Goal: Obtain resource: Obtain resource

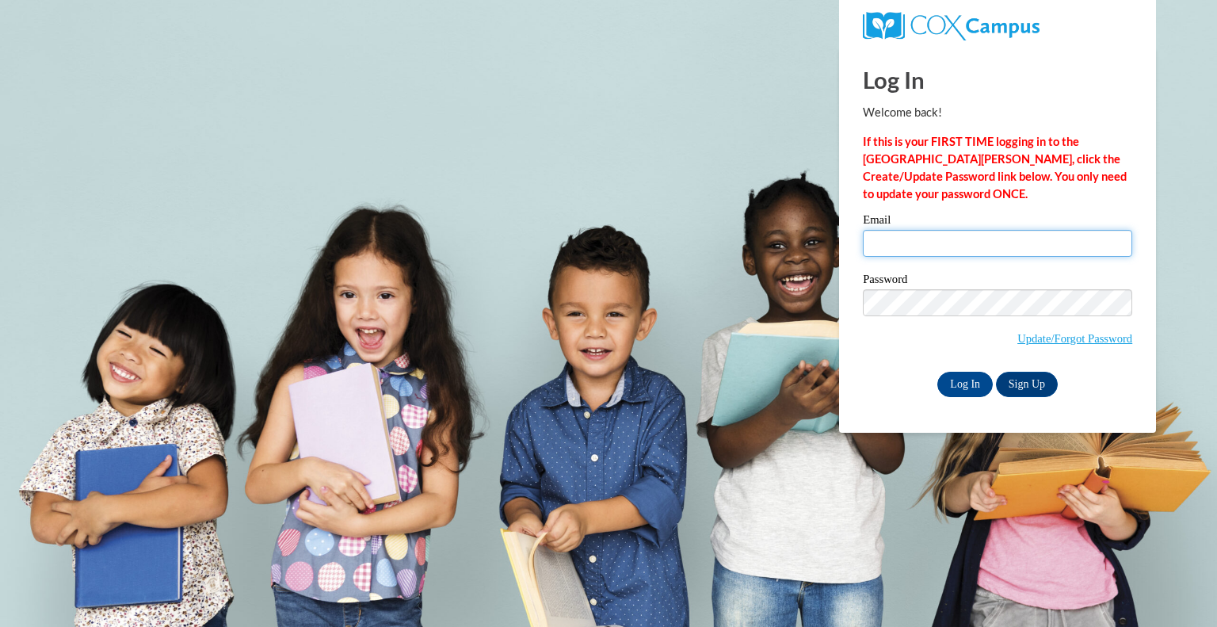
click at [902, 237] on input "Email" at bounding box center [997, 243] width 269 height 27
click at [990, 246] on input "laurenkusch@gmail.com" at bounding box center [997, 243] width 269 height 27
type input "lkusch@kusd.edu"
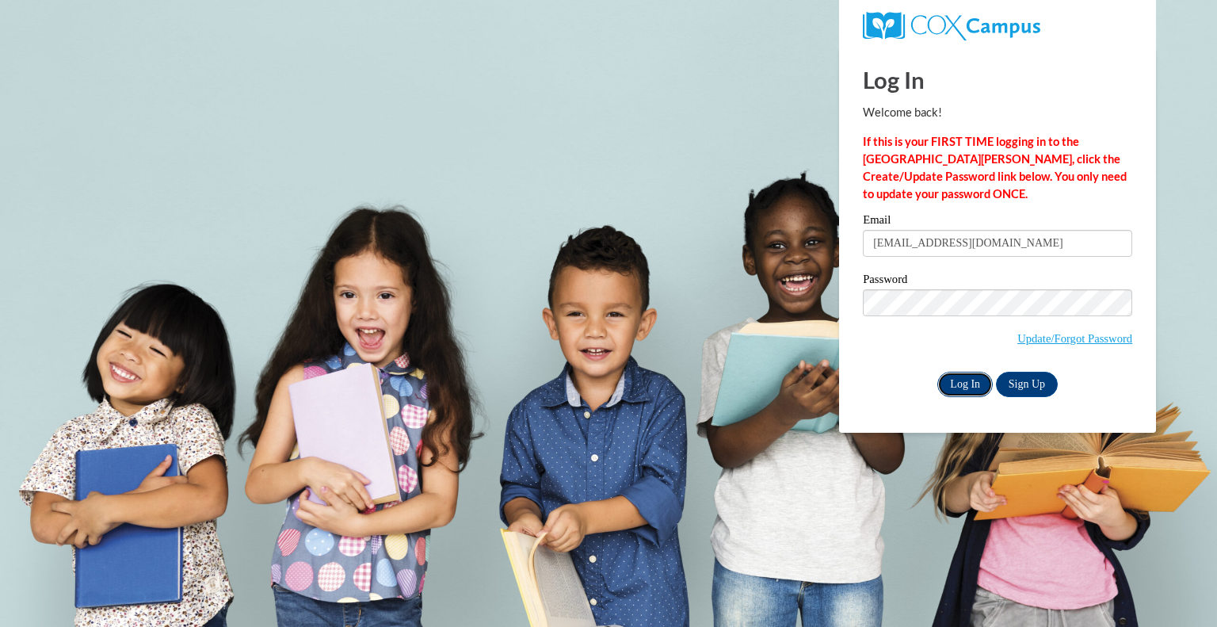
click at [967, 386] on input "Log In" at bounding box center [965, 384] width 55 height 25
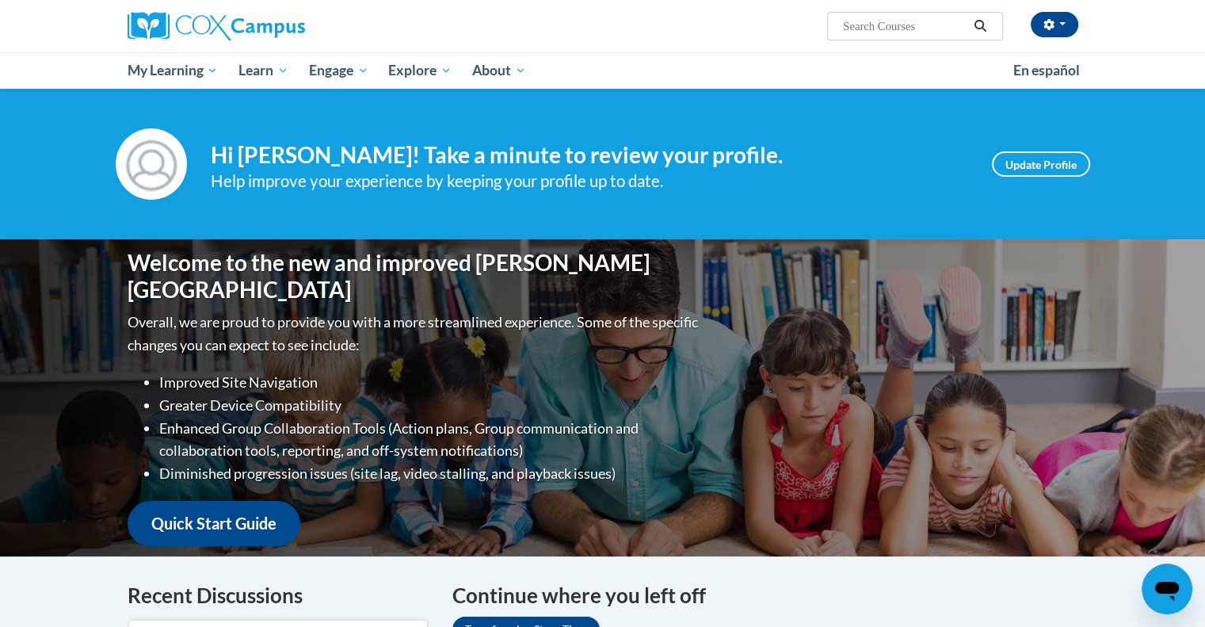
click at [938, 31] on input "Search..." at bounding box center [905, 26] width 127 height 19
type input "START"
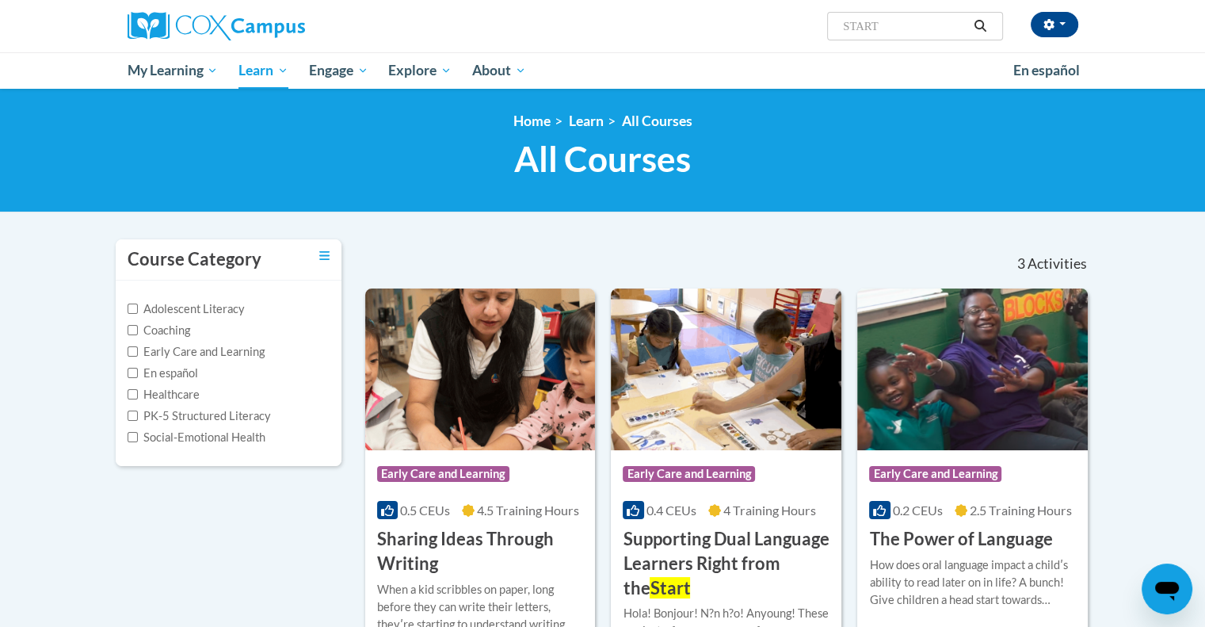
click at [896, 27] on input "START" at bounding box center [905, 26] width 127 height 19
type input "START STRATEGY"
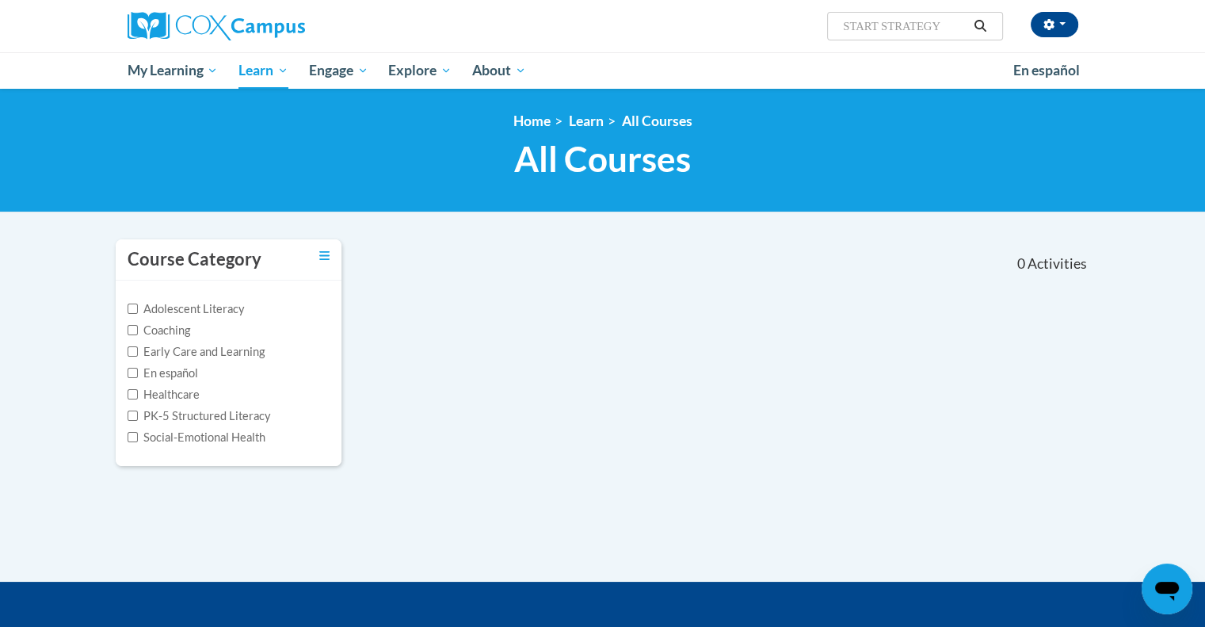
drag, startPoint x: 938, startPoint y: 28, endPoint x: 816, endPoint y: 26, distance: 122.1
click at [816, 26] on div "Lauren Kusch (America/Chicago UTC-05:00) My Profile Inbox My Transcripts Log Ou…" at bounding box center [766, 20] width 650 height 40
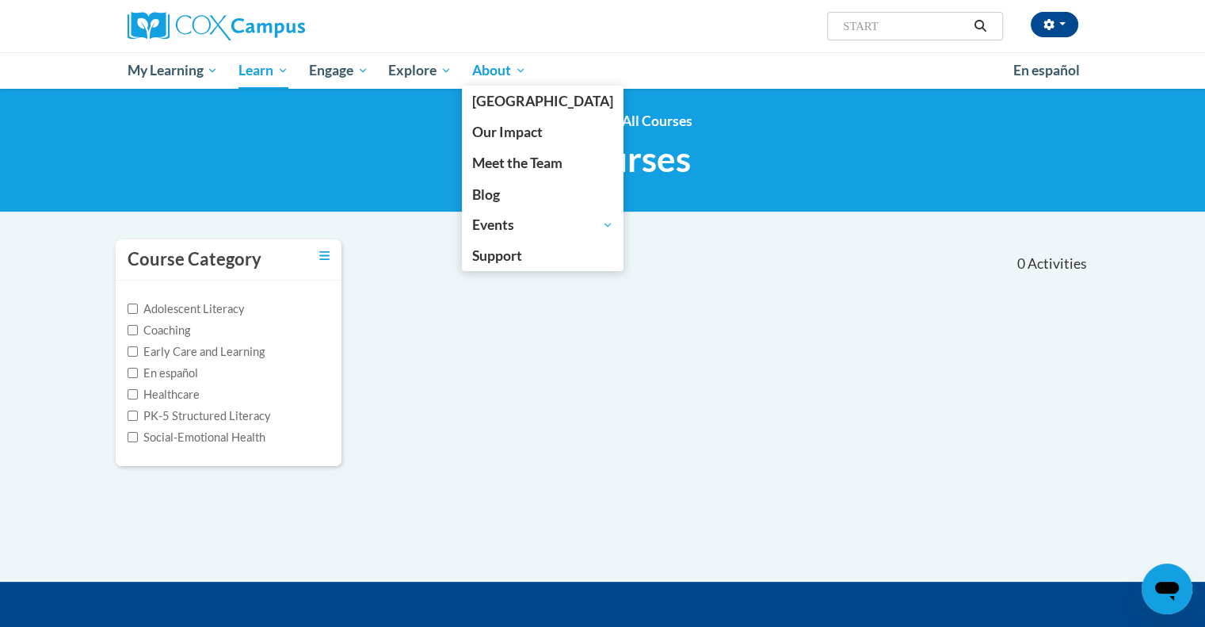
type input "START"
click at [529, 75] on link "About" at bounding box center [499, 70] width 74 height 36
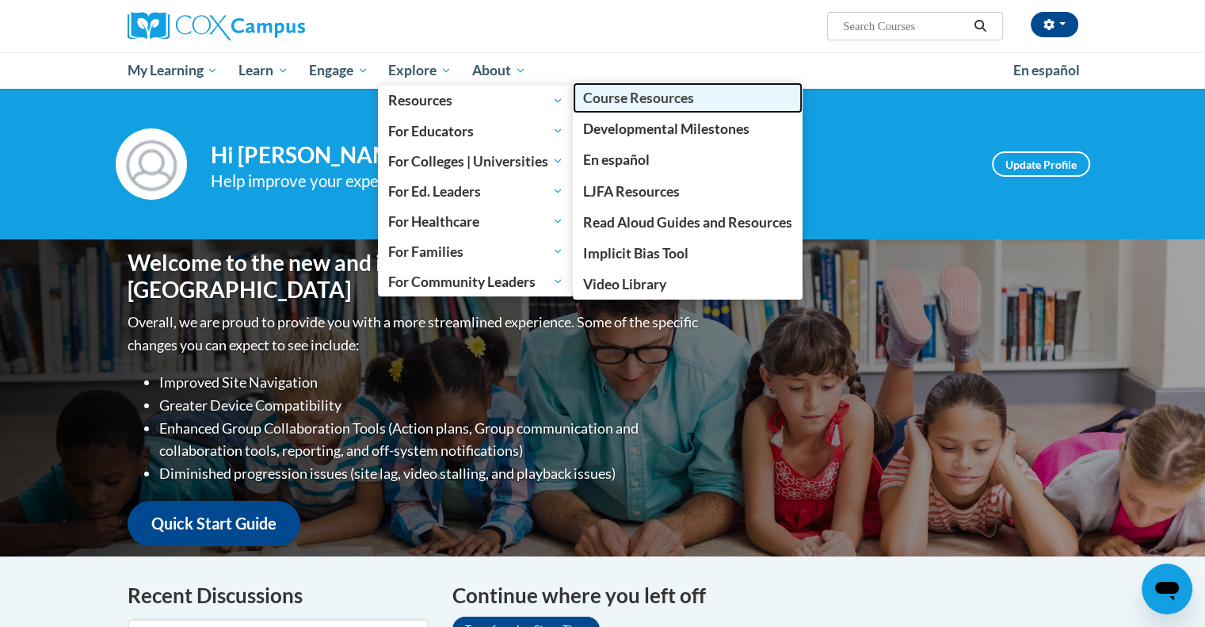
click at [612, 100] on span "Course Resources" at bounding box center [638, 98] width 111 height 17
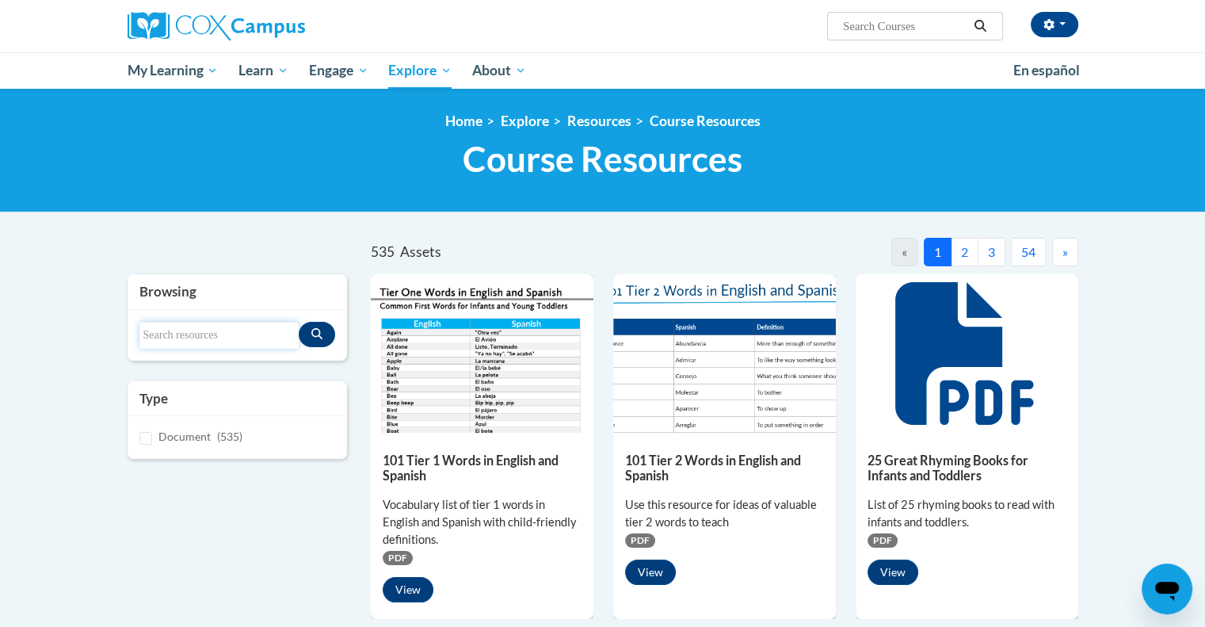
click at [231, 343] on input "Search resources" at bounding box center [219, 335] width 160 height 27
type input "START"
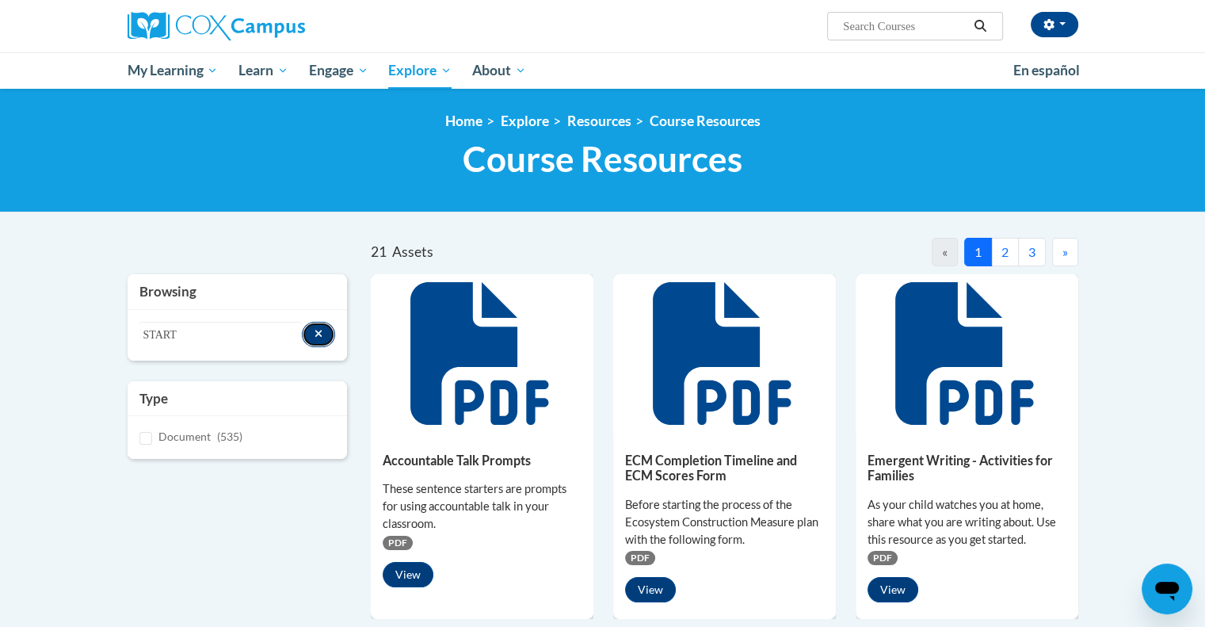
click at [311, 339] on button "Search resources" at bounding box center [319, 334] width 34 height 25
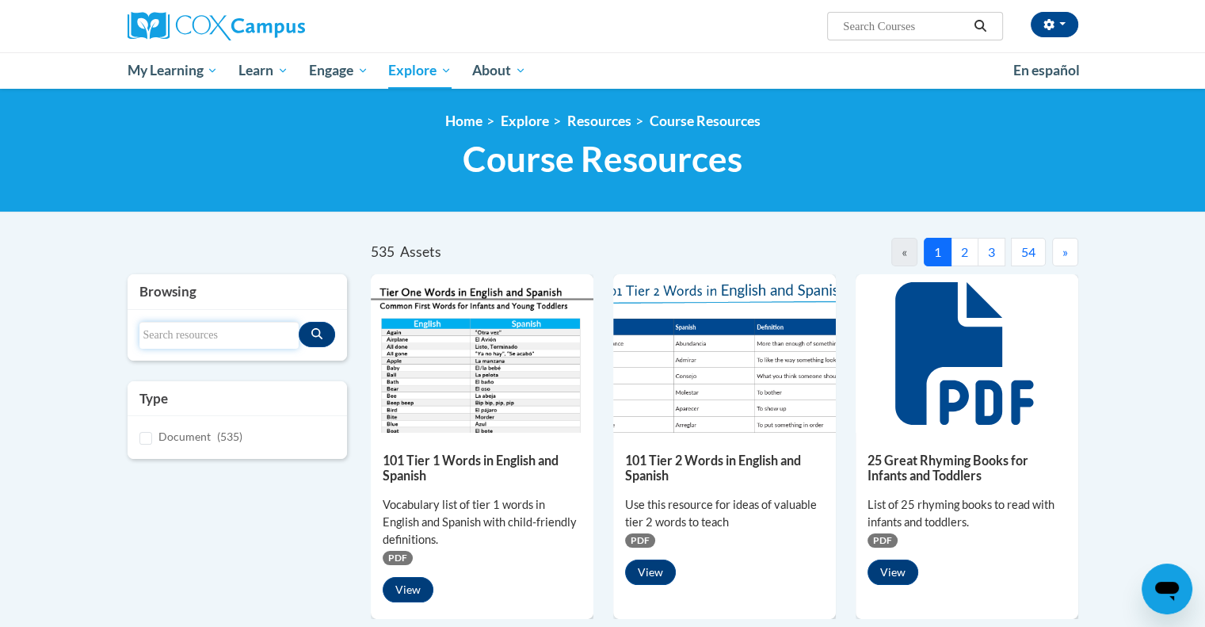
click at [286, 330] on input "Search resources" at bounding box center [219, 335] width 160 height 27
type input "START"
click at [320, 335] on icon "Search resources" at bounding box center [316, 333] width 11 height 11
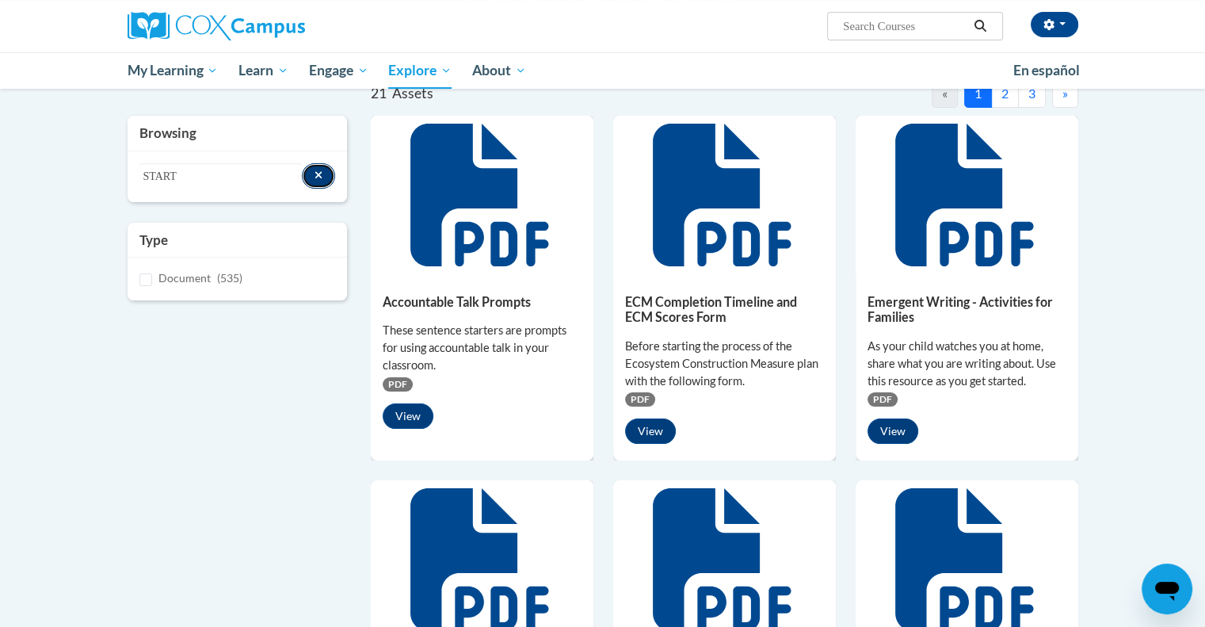
scroll to position [475, 0]
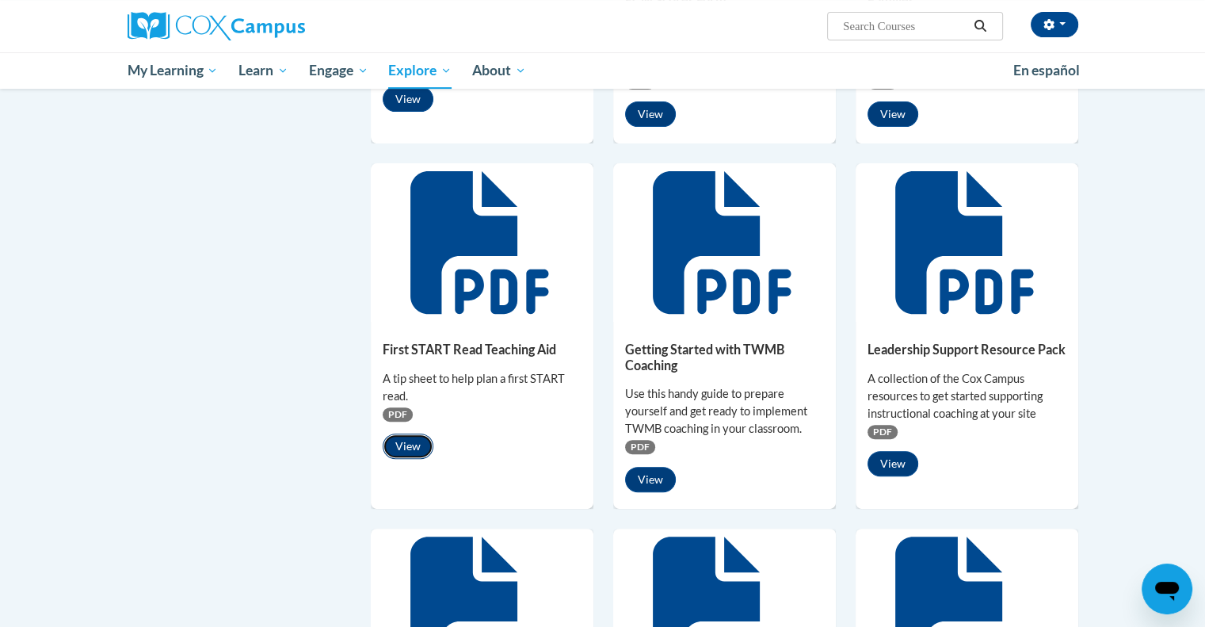
click at [412, 445] on button "View" at bounding box center [408, 445] width 51 height 25
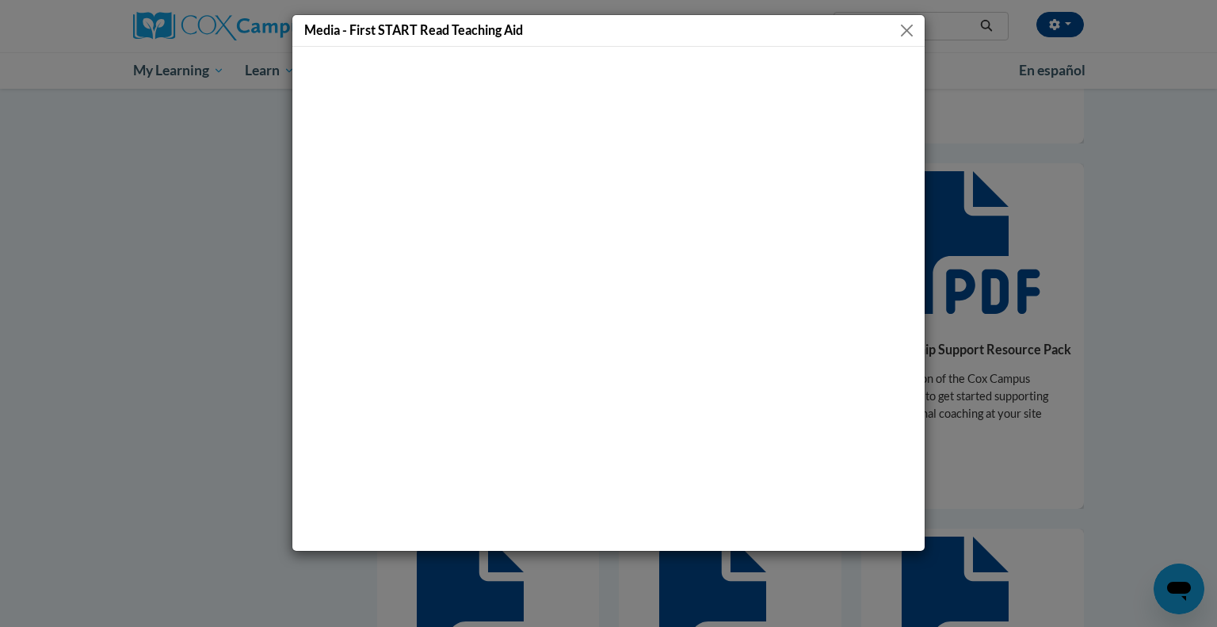
click at [1094, 423] on div "Media - First START Read Teaching Aid" at bounding box center [608, 313] width 1217 height 627
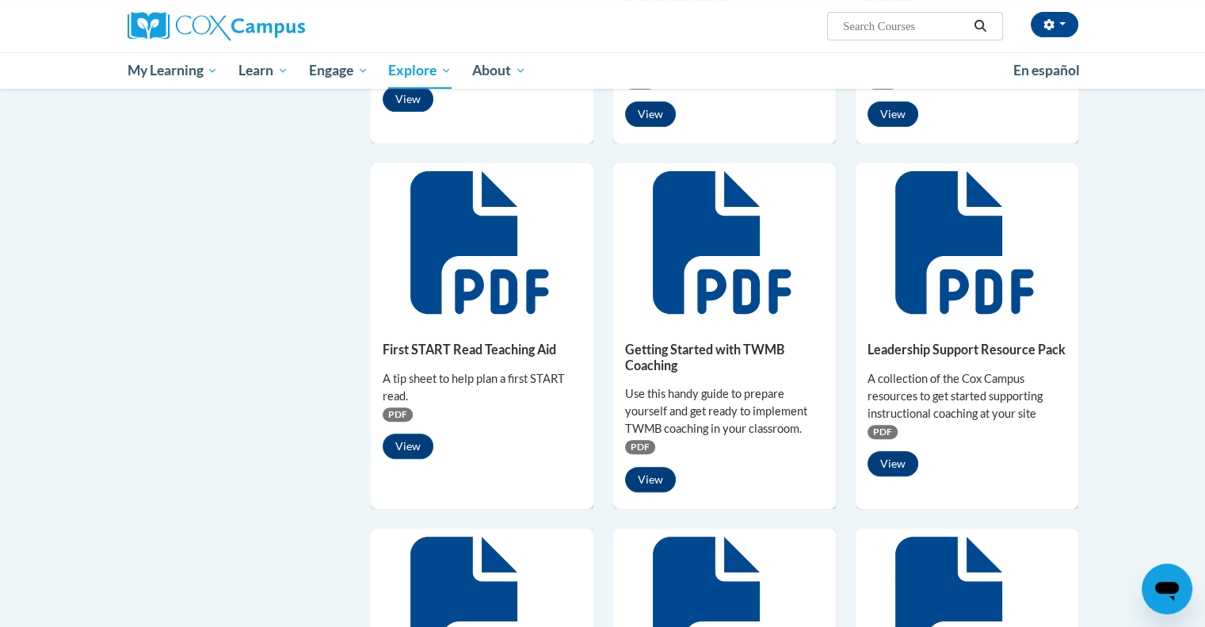
click at [428, 307] on icon at bounding box center [480, 242] width 138 height 143
click at [415, 453] on button "View" at bounding box center [408, 445] width 51 height 25
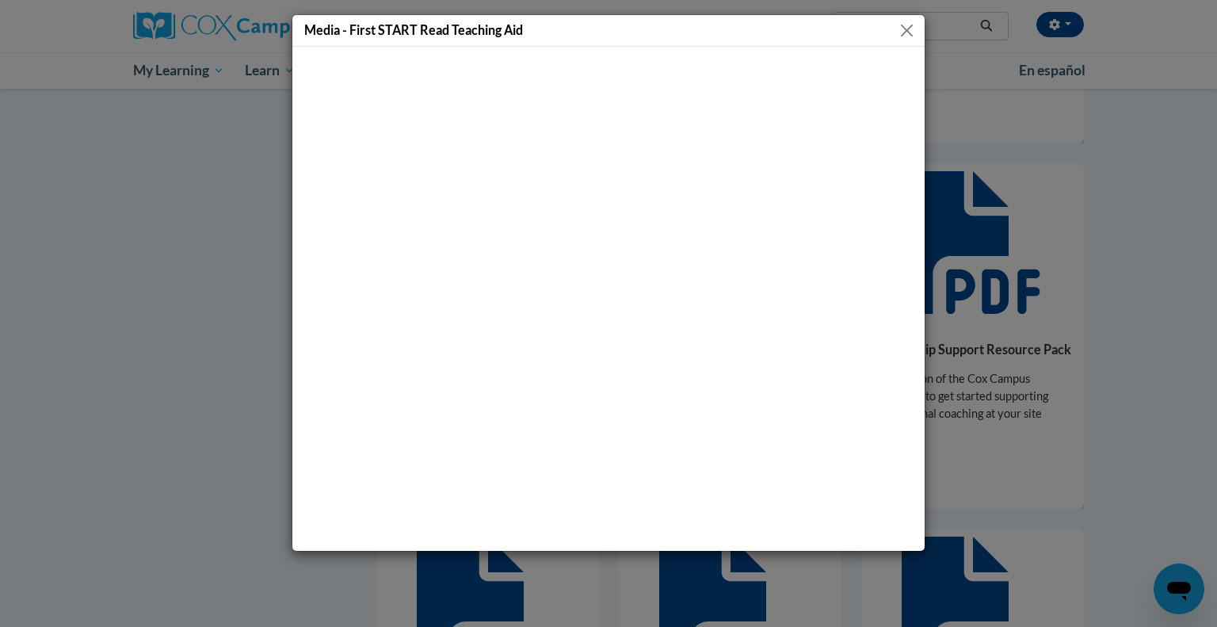
click at [907, 23] on button "Close" at bounding box center [907, 31] width 20 height 20
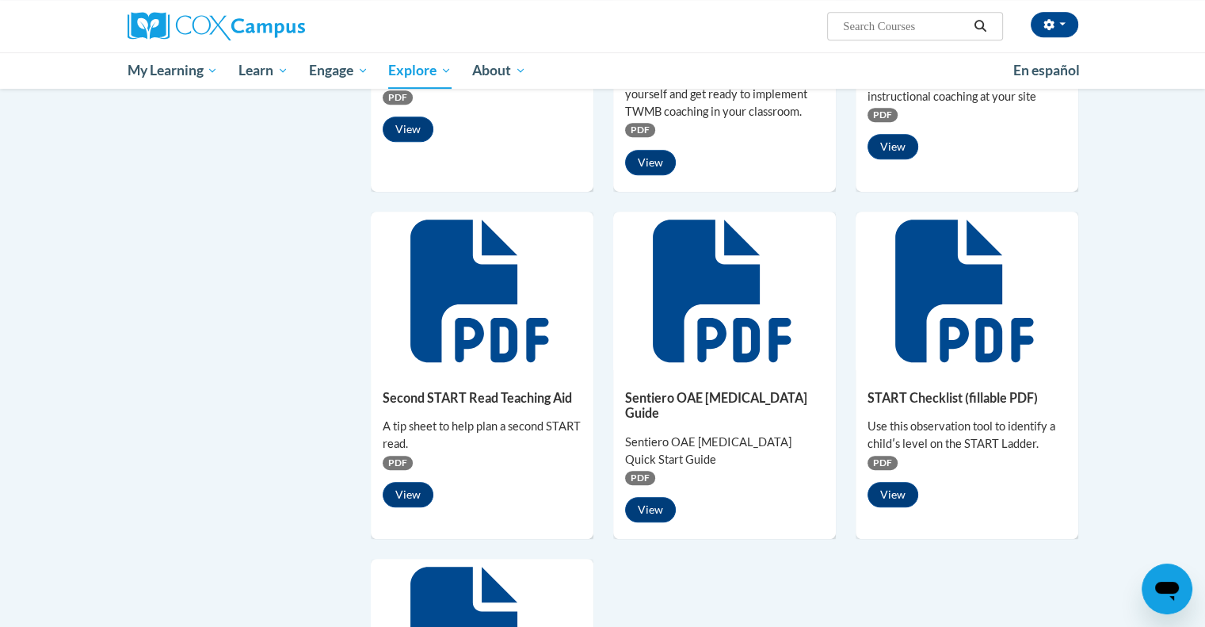
scroll to position [872, 0]
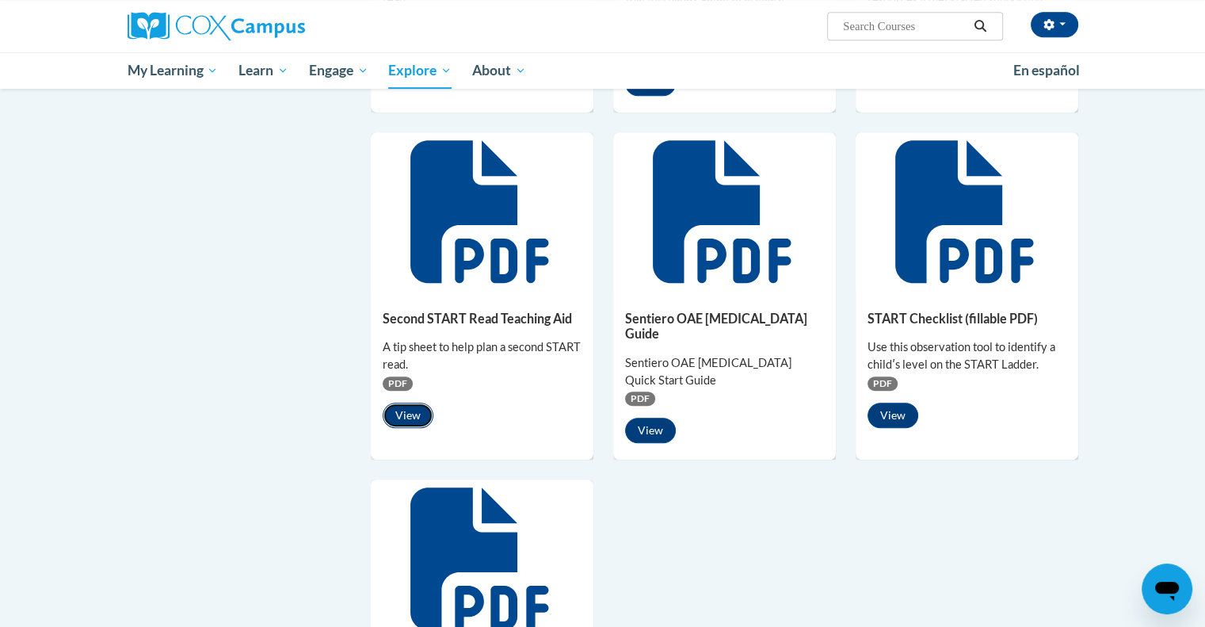
click at [414, 418] on button "View" at bounding box center [408, 415] width 51 height 25
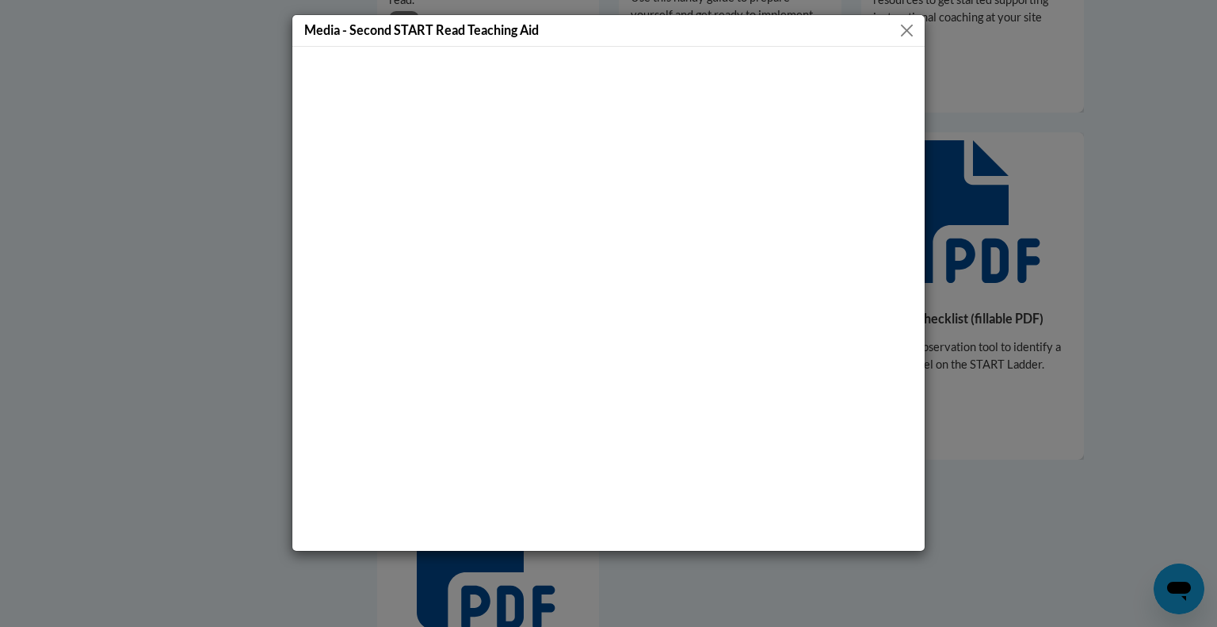
click at [907, 28] on button "Close" at bounding box center [907, 31] width 20 height 20
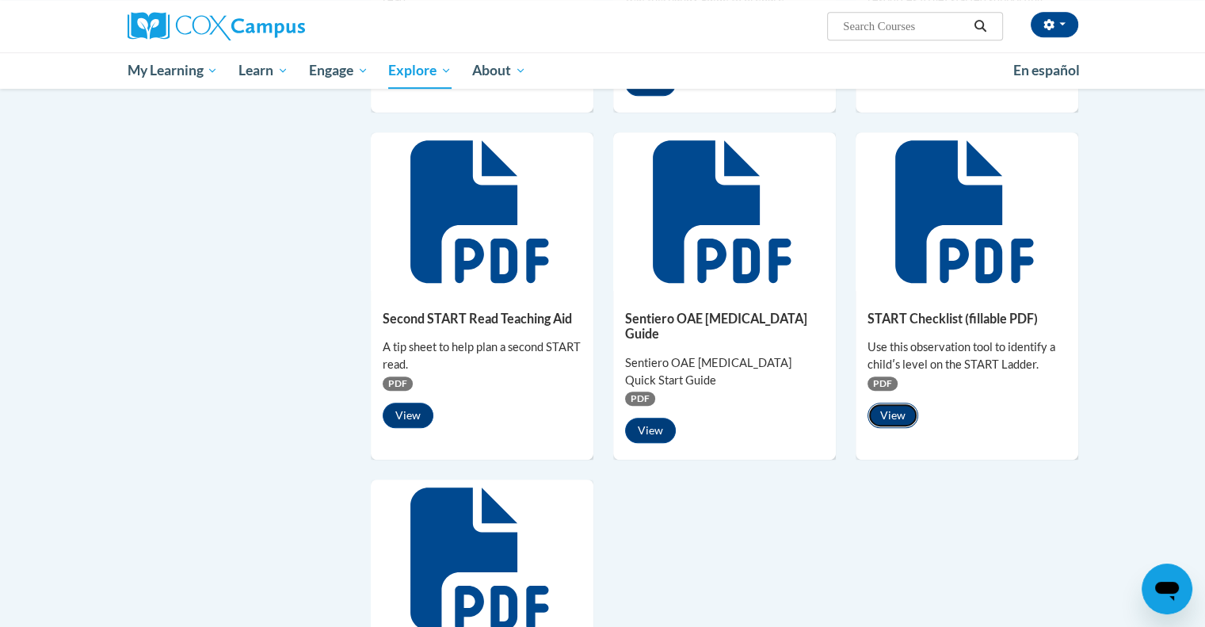
click at [902, 407] on button "View" at bounding box center [893, 415] width 51 height 25
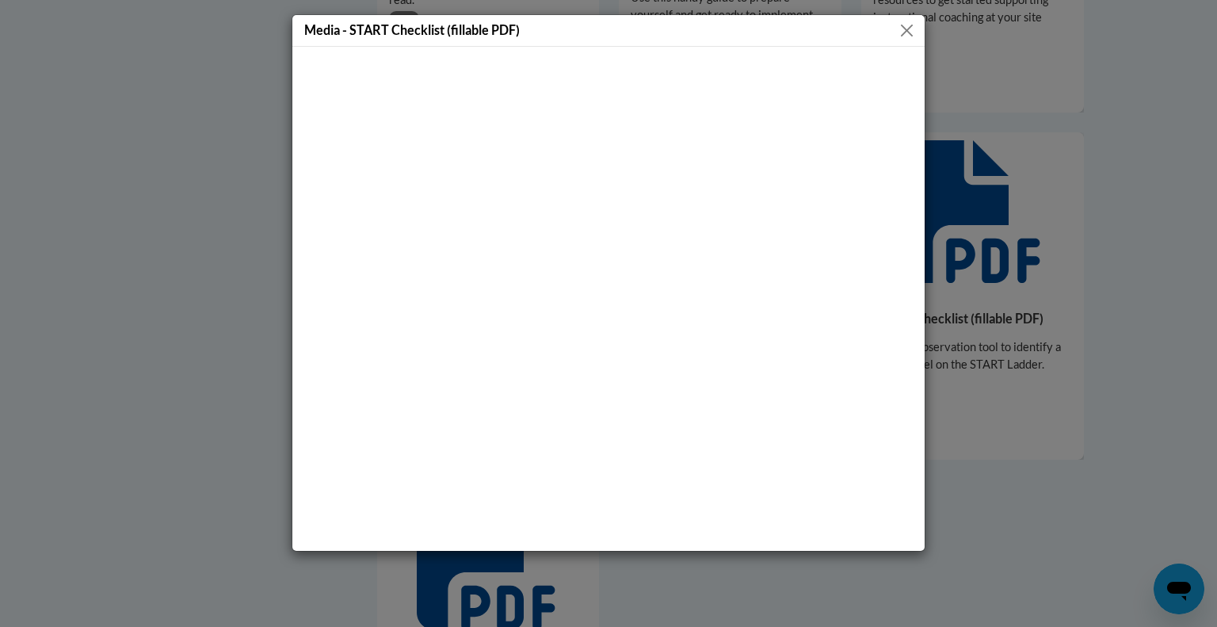
click at [909, 25] on button "Close" at bounding box center [907, 31] width 20 height 20
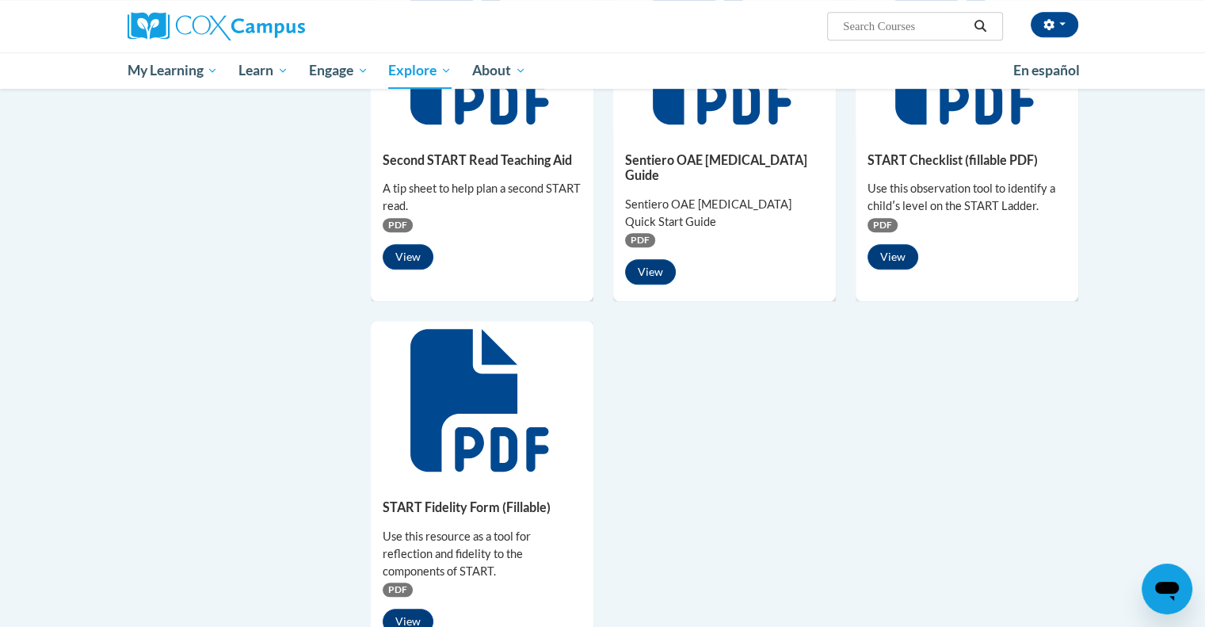
scroll to position [1109, 0]
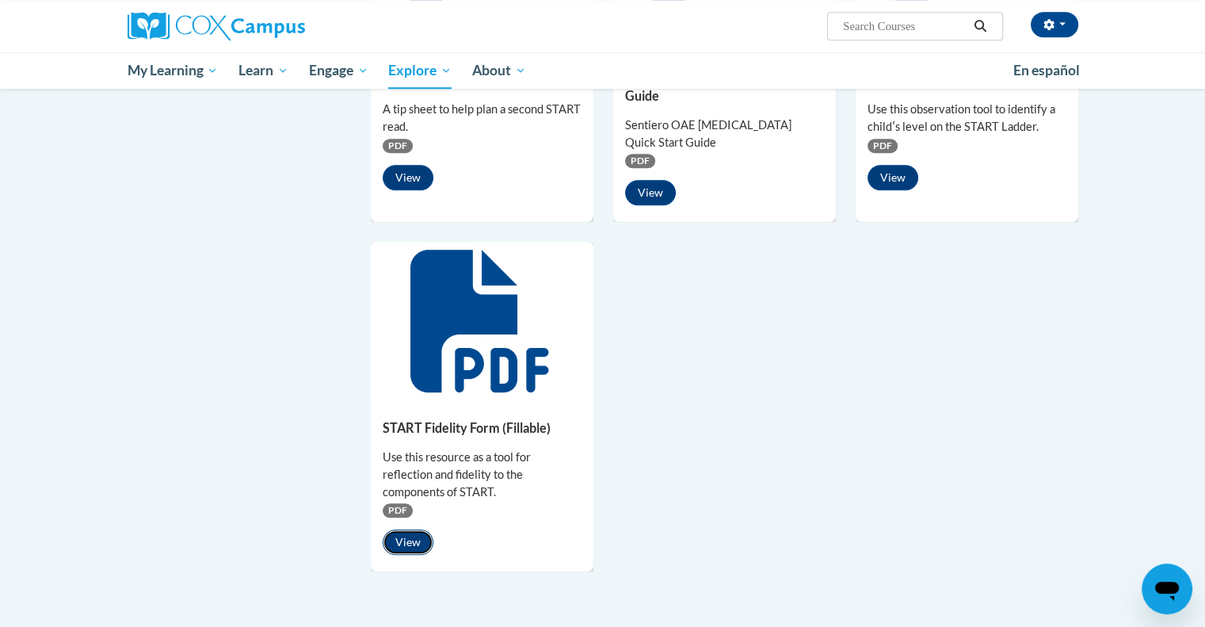
click at [423, 529] on button "View" at bounding box center [408, 541] width 51 height 25
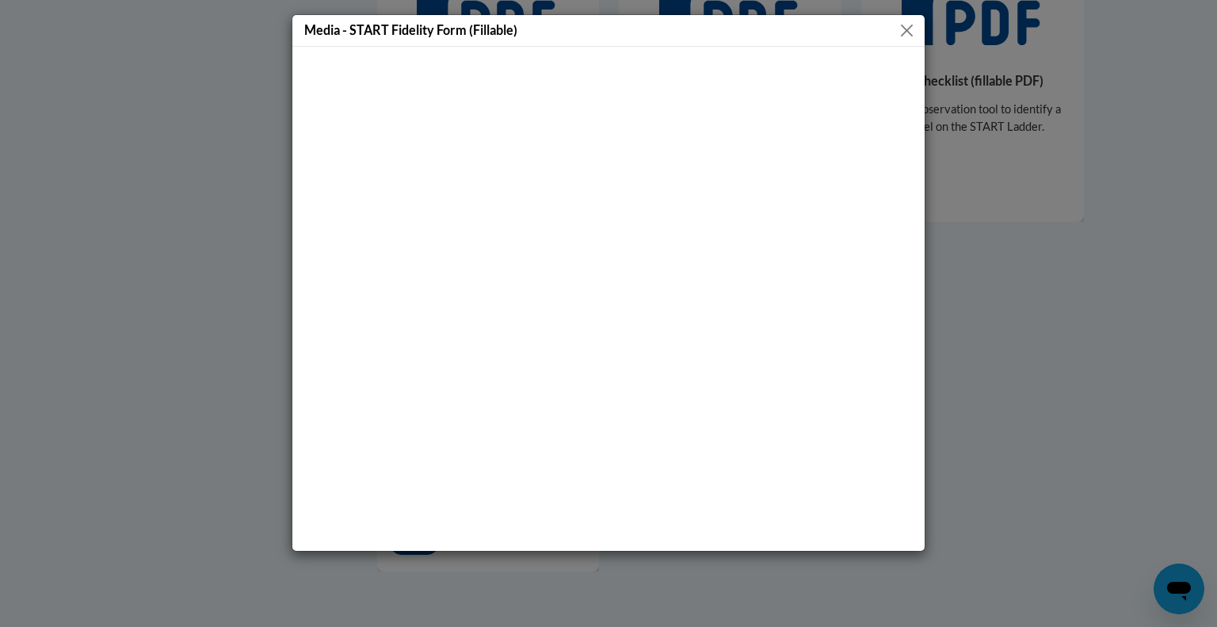
click at [909, 31] on button "Close" at bounding box center [907, 31] width 20 height 20
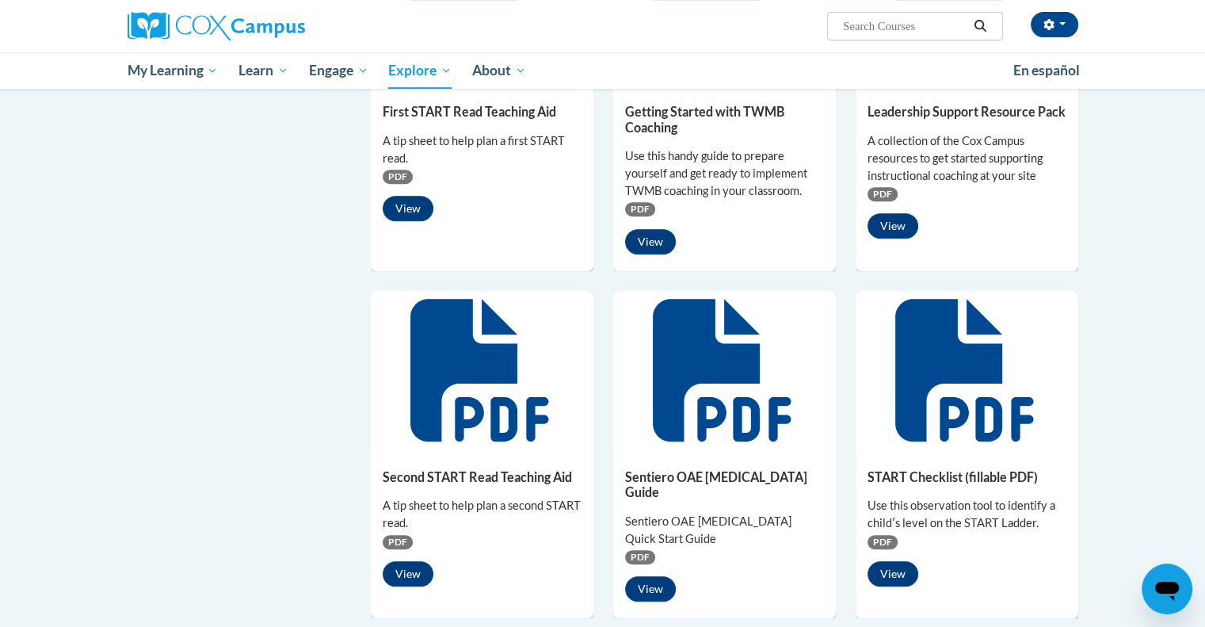
scroll to position [634, 0]
